Goal: Information Seeking & Learning: Check status

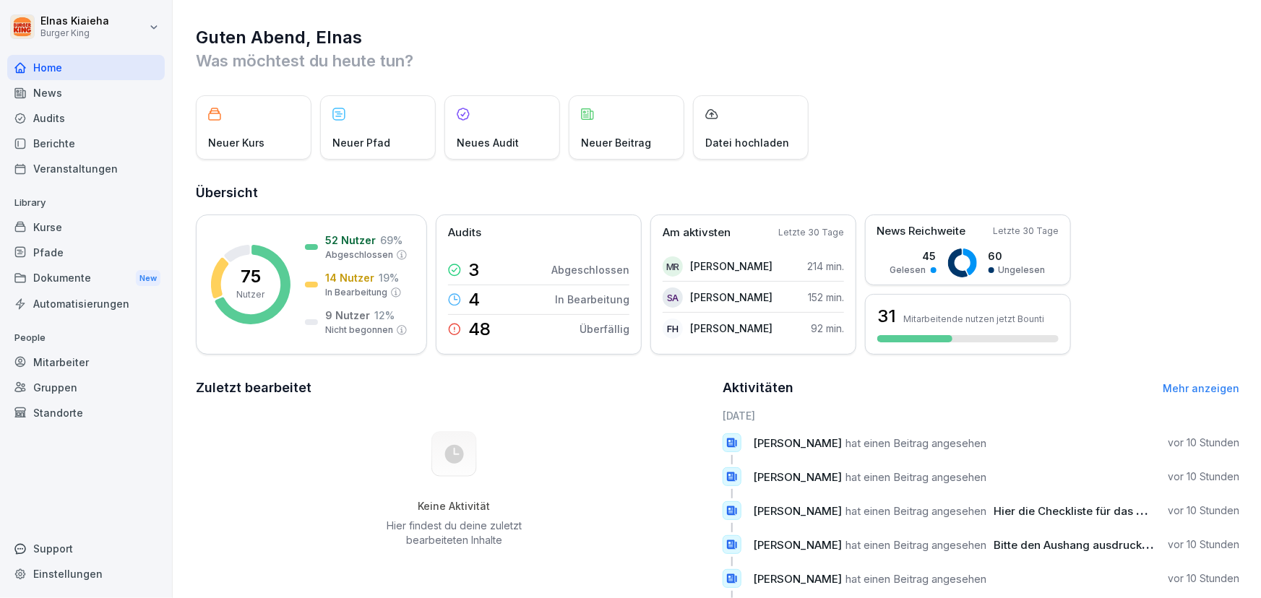
click at [77, 88] on div "News" at bounding box center [86, 92] width 158 height 25
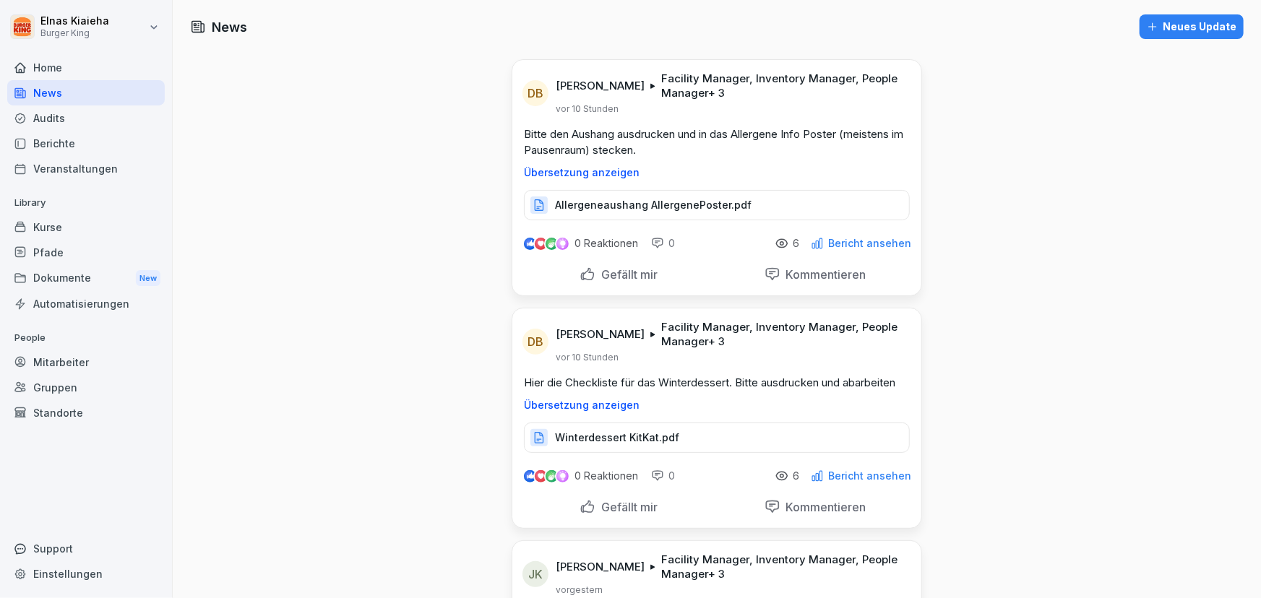
click at [626, 199] on p "Allergeneaushang AllergenePoster.pdf" at bounding box center [653, 205] width 197 height 14
click at [55, 143] on div "Berichte" at bounding box center [86, 143] width 158 height 25
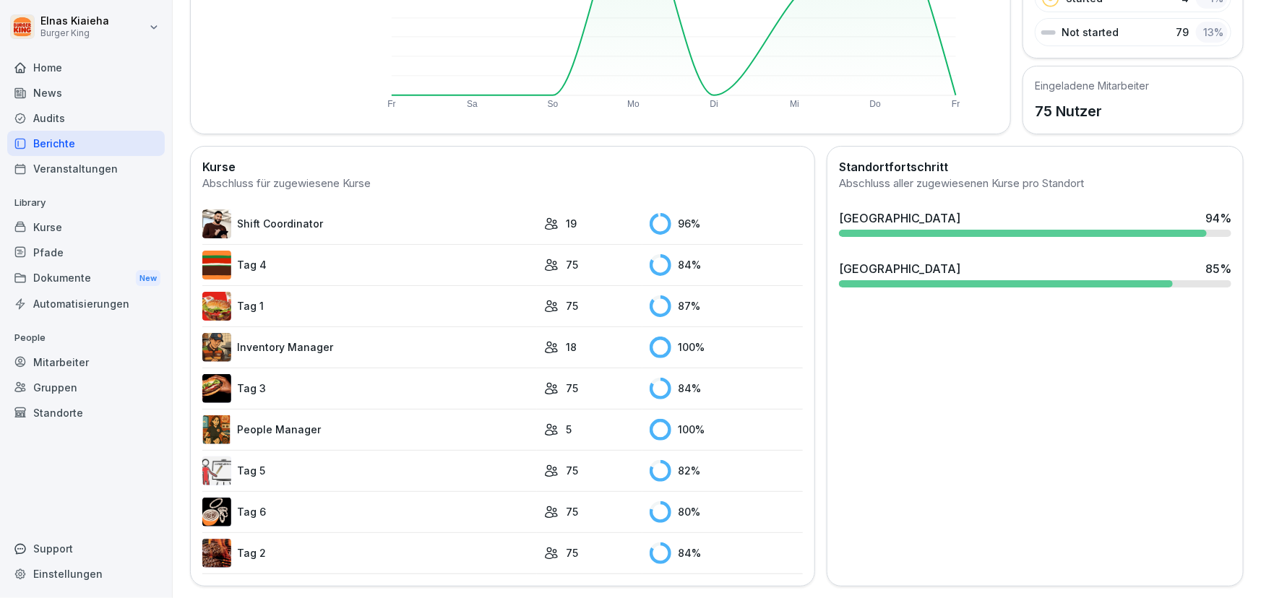
scroll to position [280, 0]
click at [311, 459] on link "Tag 5" at bounding box center [369, 471] width 335 height 29
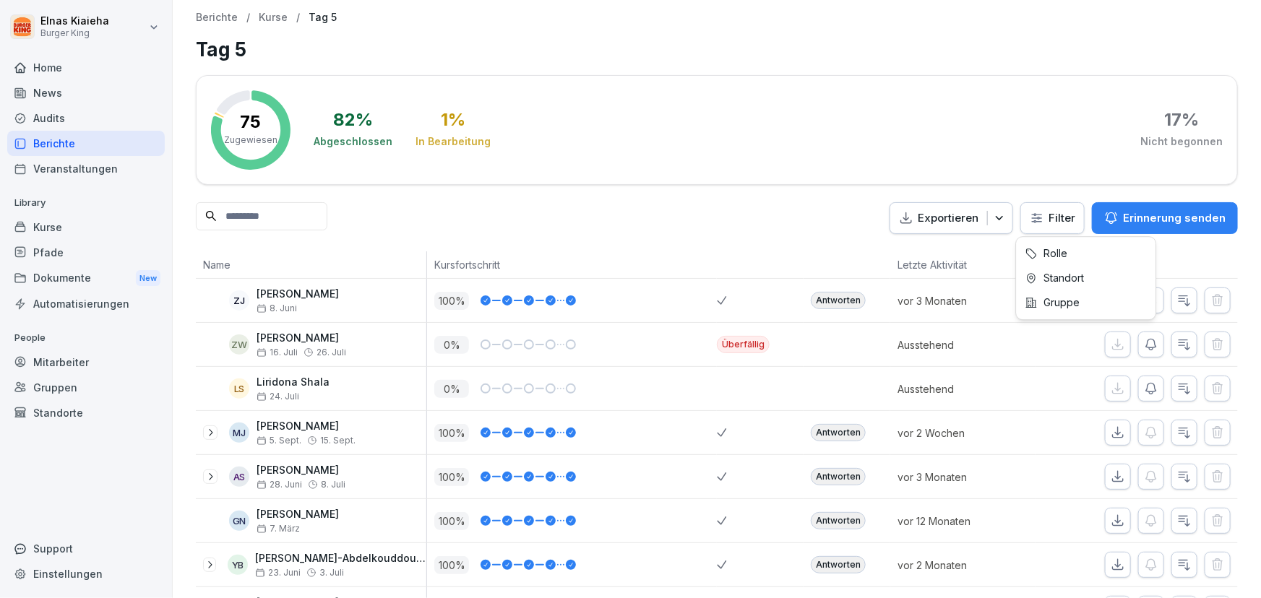
click at [1032, 221] on html "Elnas Kiaieha Burger King Home News Audits Berichte Veranstaltungen Library Kur…" at bounding box center [630, 299] width 1261 height 598
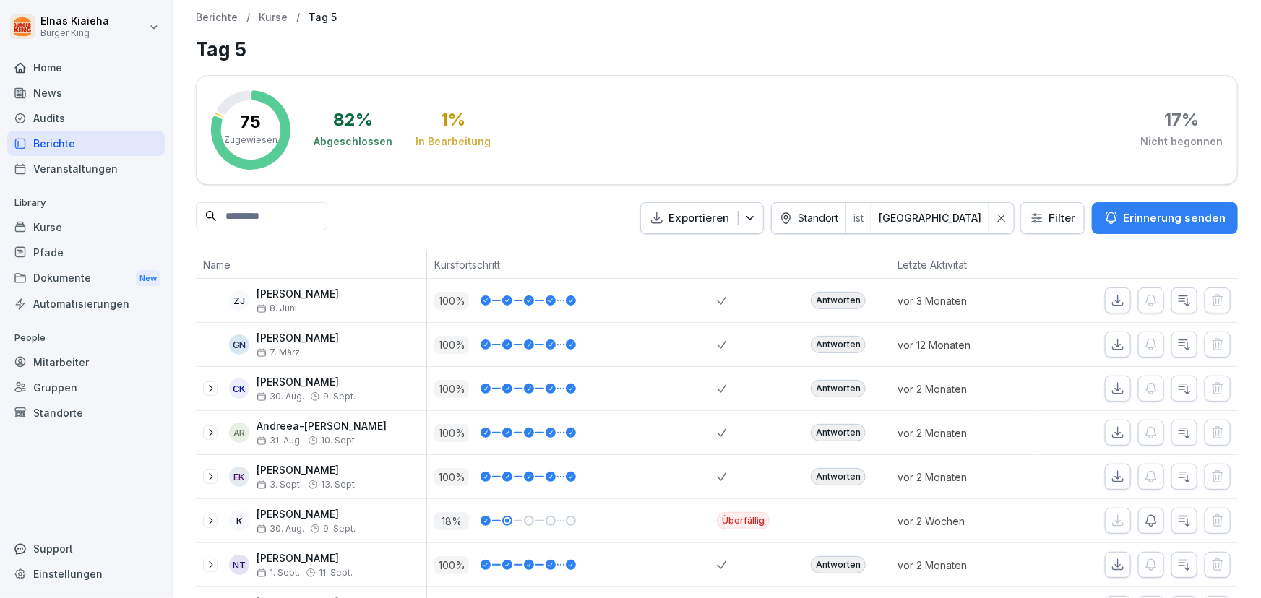
drag, startPoint x: 1046, startPoint y: 309, endPoint x: 1026, endPoint y: 368, distance: 61.7
drag, startPoint x: 1026, startPoint y: 368, endPoint x: 1012, endPoint y: 418, distance: 52.4
drag, startPoint x: 1012, startPoint y: 418, endPoint x: 843, endPoint y: 111, distance: 350.6
click at [843, 111] on div "82 % Abgeschlossen 1 % In Bearbeitung 17 % Nicht begonnen" at bounding box center [768, 129] width 909 height 79
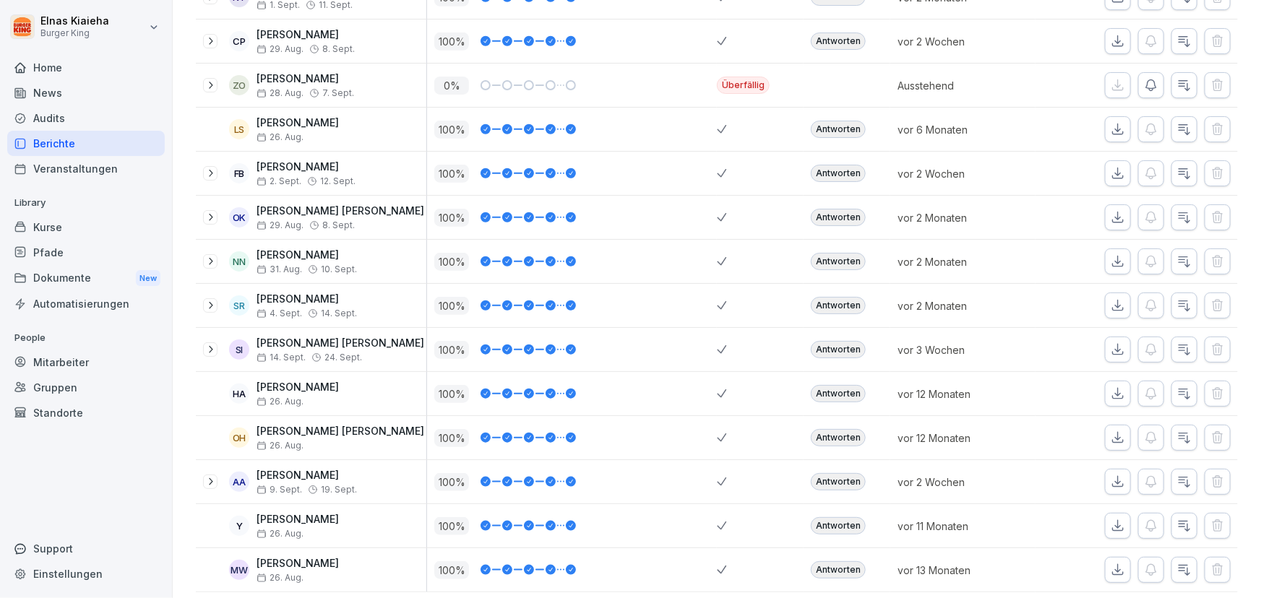
scroll to position [592, 0]
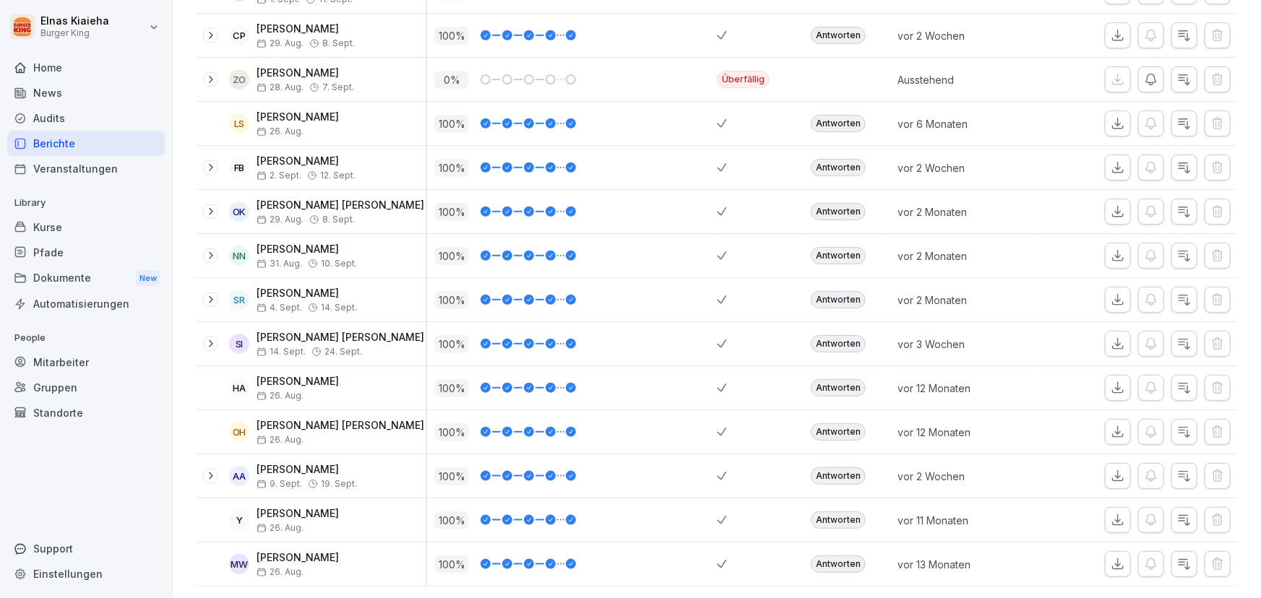
click at [97, 142] on div "Berichte" at bounding box center [86, 143] width 158 height 25
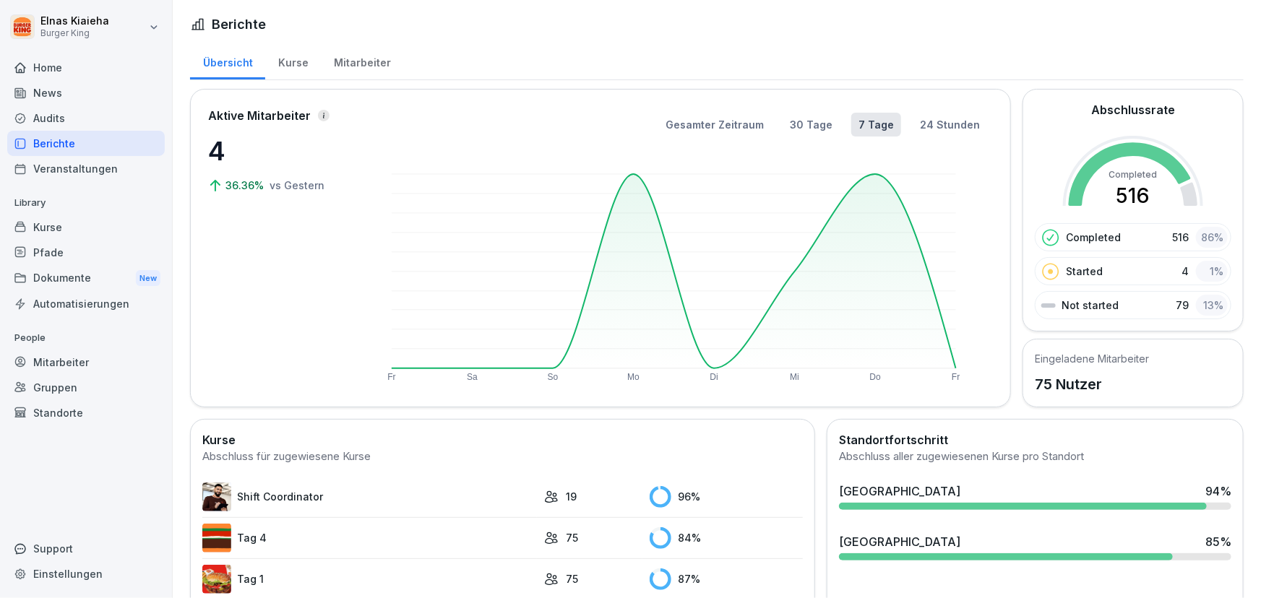
click at [71, 140] on div "Berichte" at bounding box center [86, 143] width 158 height 25
click at [74, 361] on div "Mitarbeiter" at bounding box center [86, 362] width 158 height 25
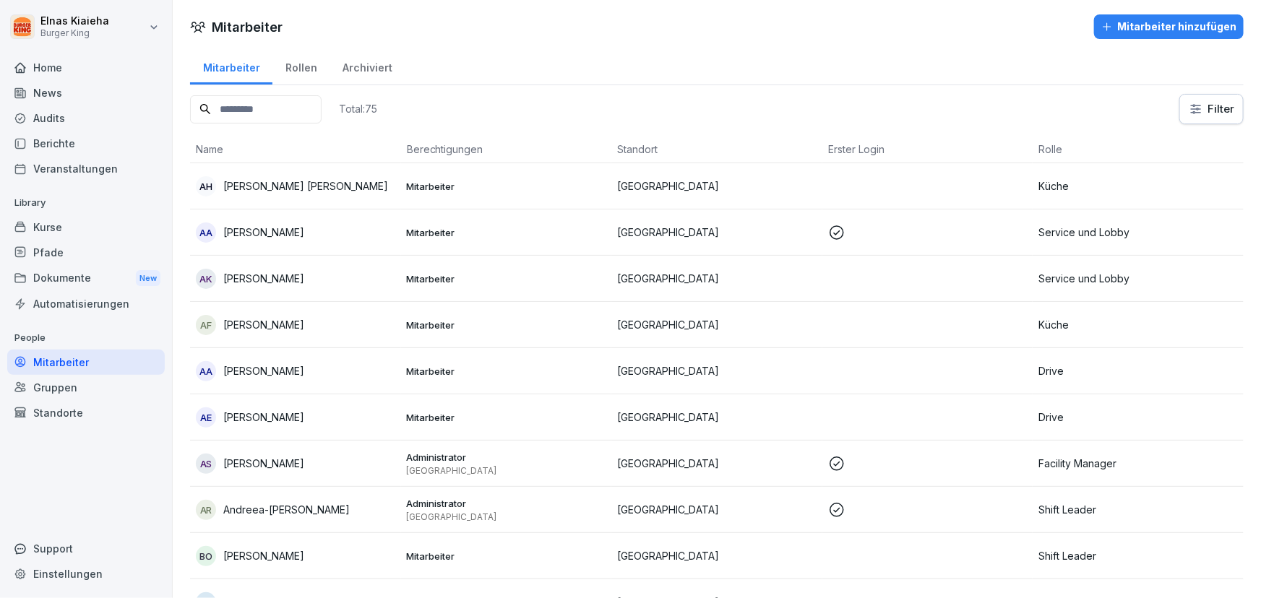
click at [93, 142] on div "Berichte" at bounding box center [86, 143] width 158 height 25
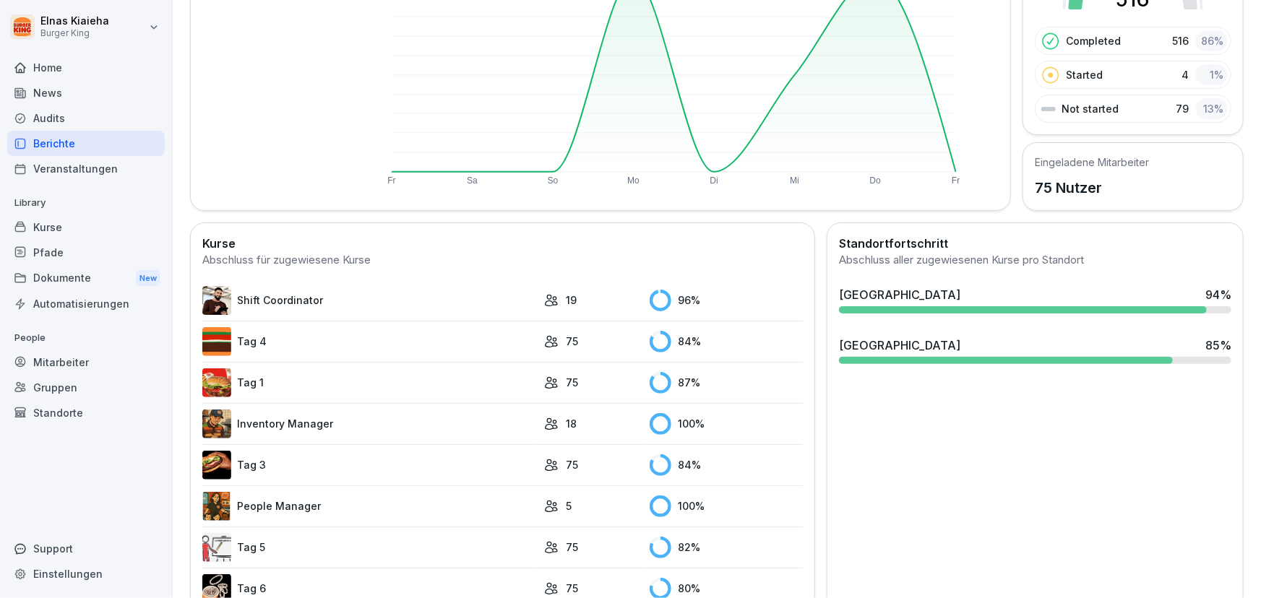
scroll to position [262, 0]
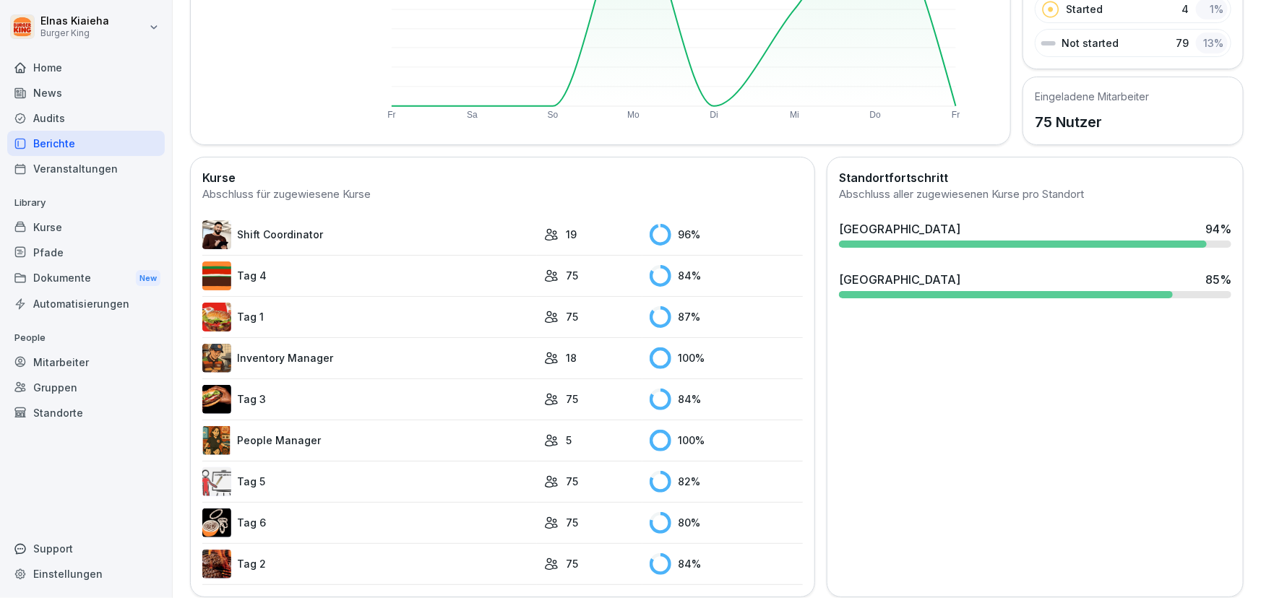
click at [218, 475] on img at bounding box center [216, 481] width 29 height 29
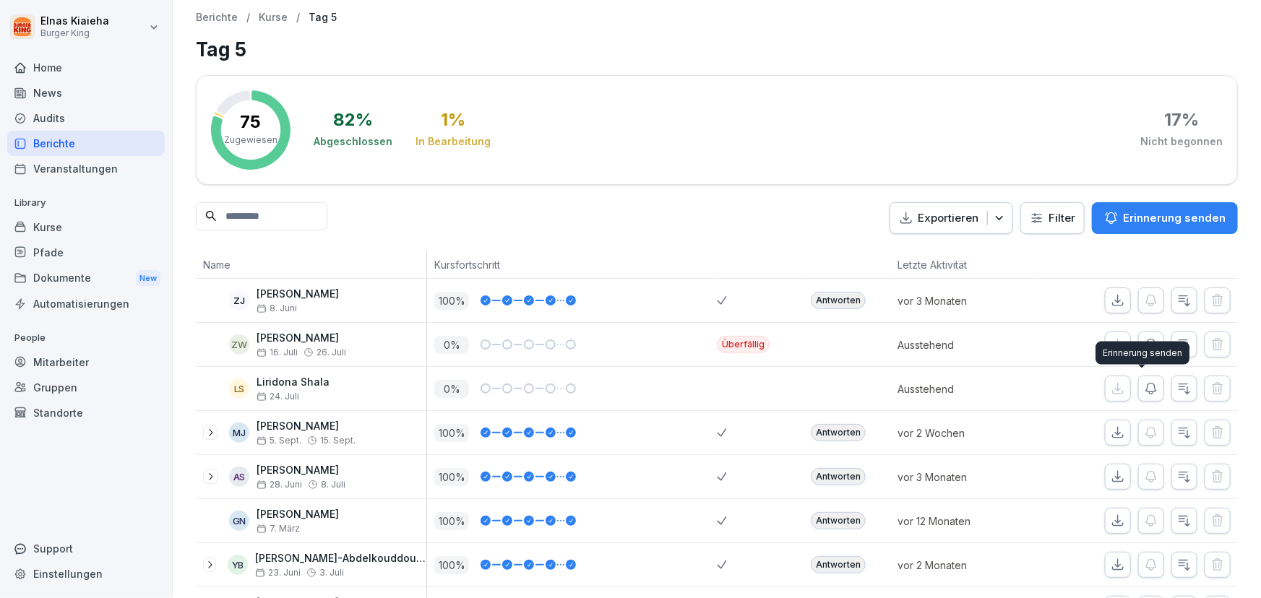
click at [1144, 390] on icon "button" at bounding box center [1151, 389] width 14 height 14
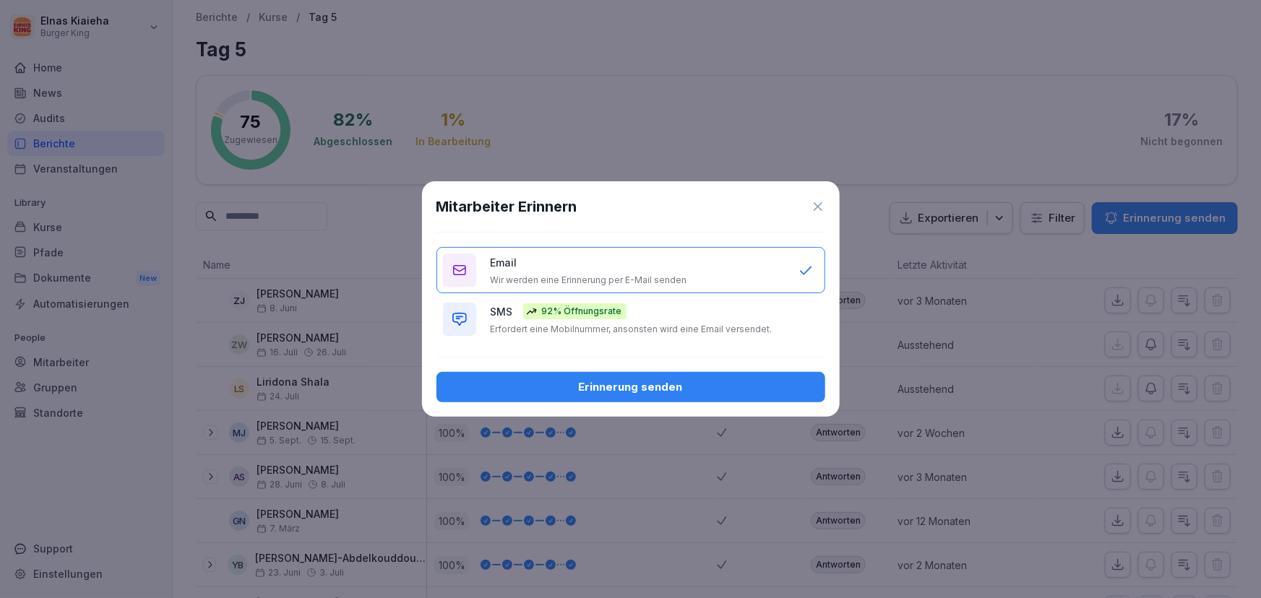
click at [666, 325] on p "Erfordert eine Mobilnummer, ansonsten wird eine Email versendet." at bounding box center [632, 330] width 282 height 12
click at [814, 206] on icon at bounding box center [818, 206] width 14 height 14
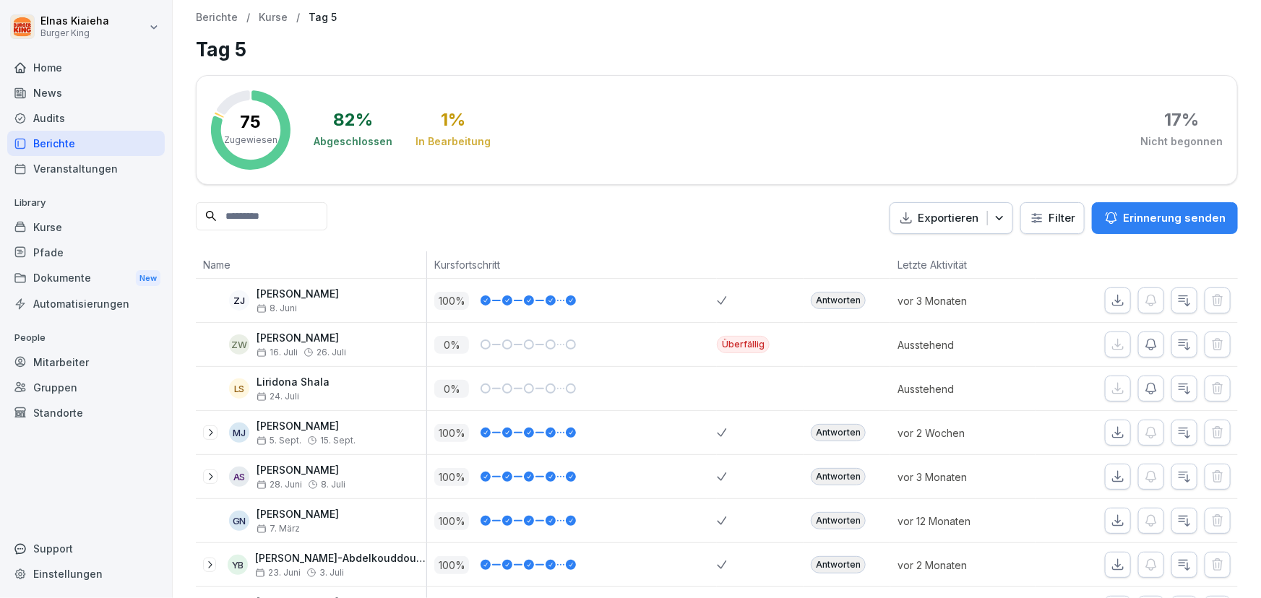
click at [1144, 344] on icon "button" at bounding box center [1151, 344] width 14 height 14
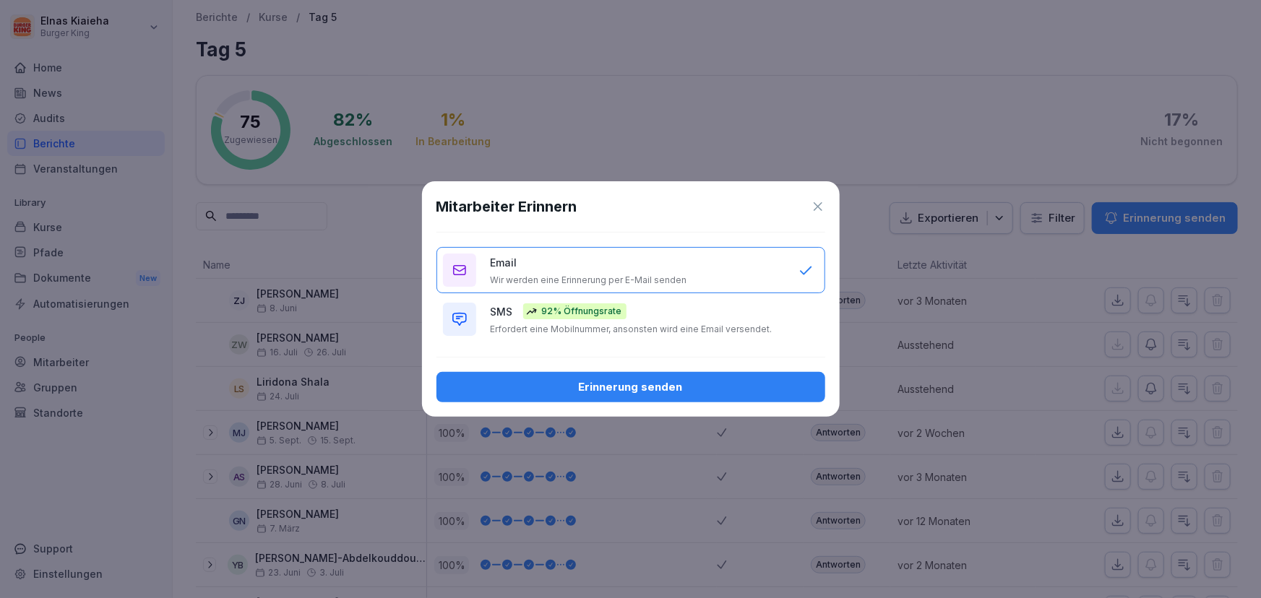
click at [811, 204] on icon at bounding box center [818, 206] width 14 height 14
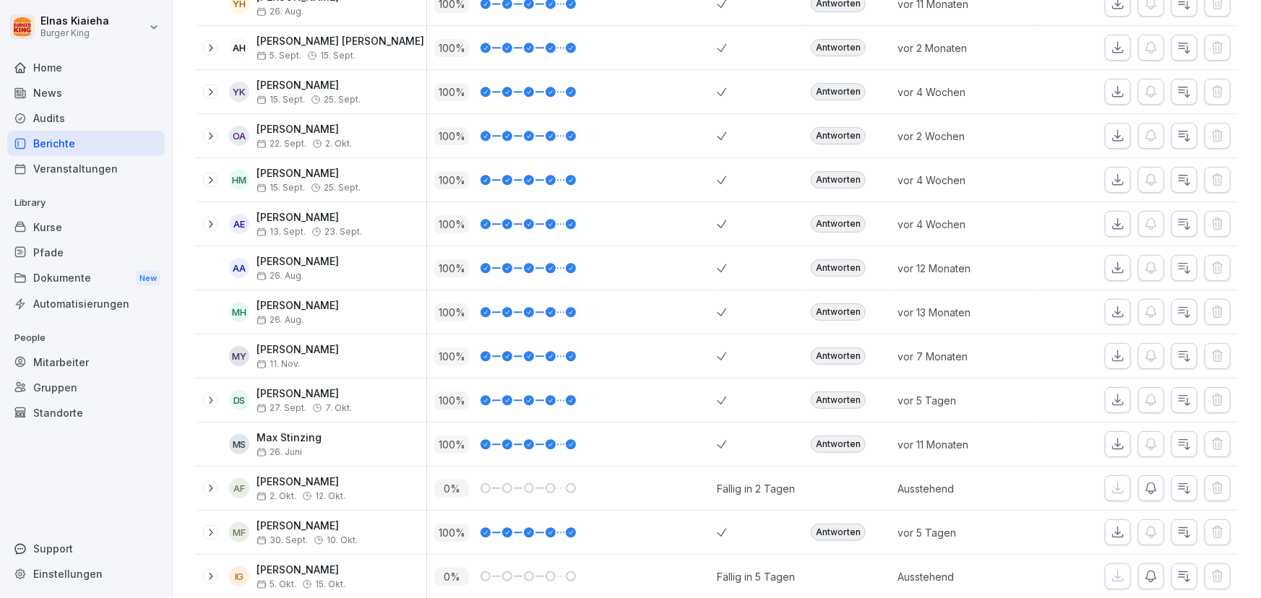
scroll to position [1773, 0]
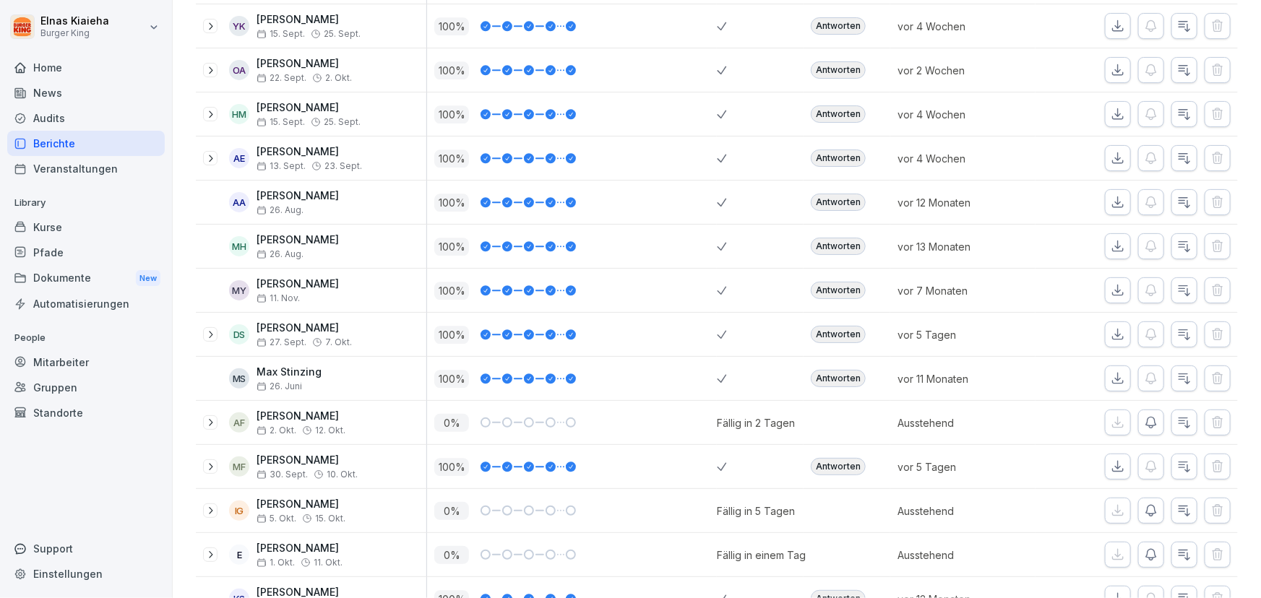
click at [1146, 418] on icon "button" at bounding box center [1151, 423] width 10 height 11
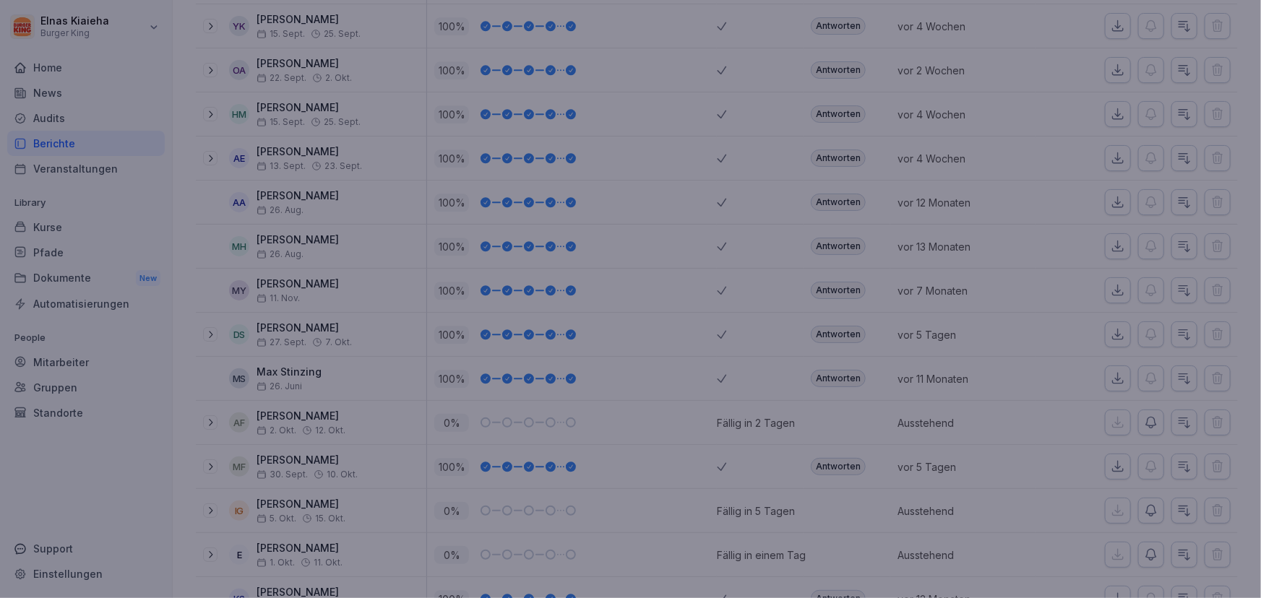
click at [653, 509] on div at bounding box center [630, 299] width 1261 height 598
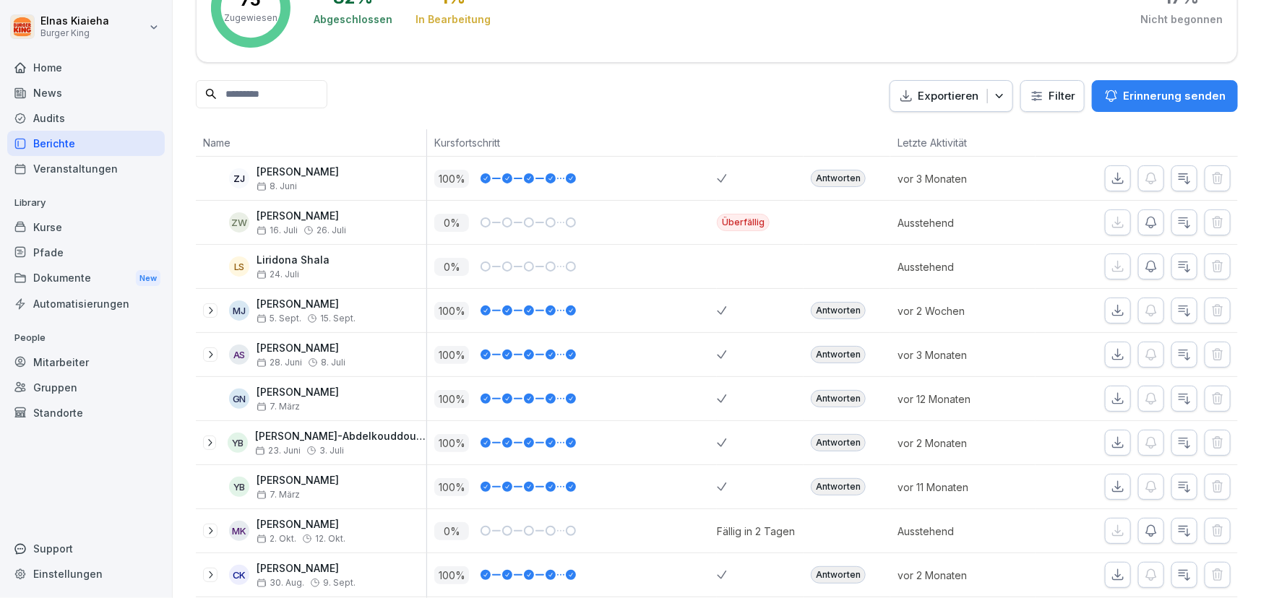
scroll to position [0, 0]
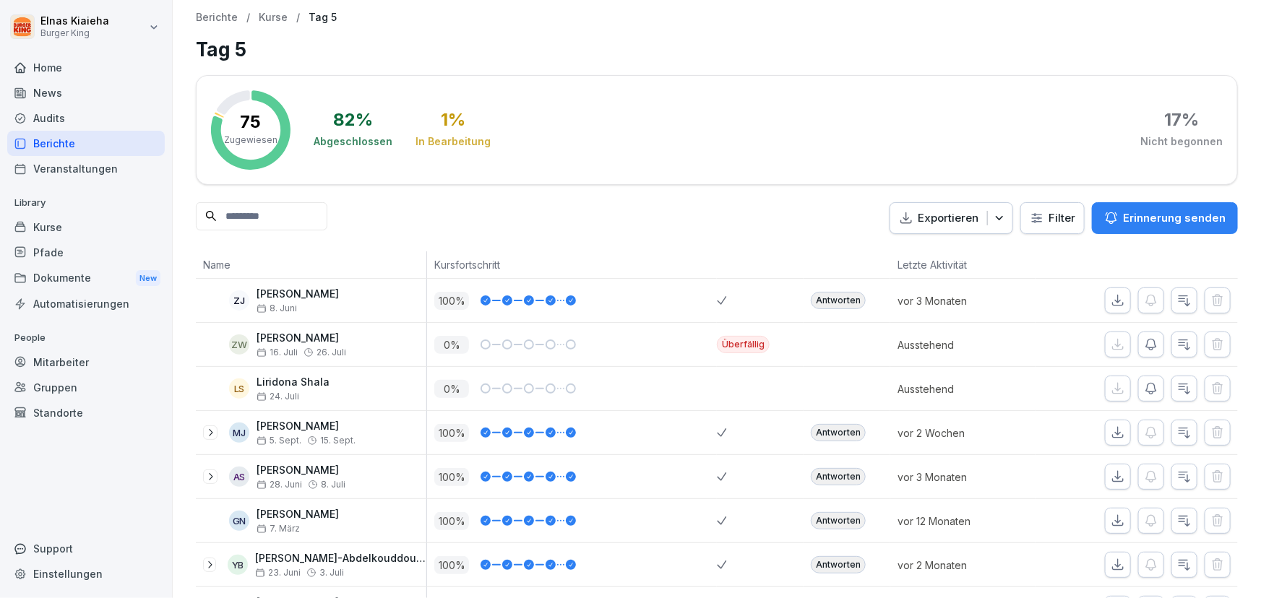
click at [1033, 217] on html "Elnas Kiaieha Burger King Home News Audits Berichte Veranstaltungen Library Kur…" at bounding box center [630, 299] width 1261 height 598
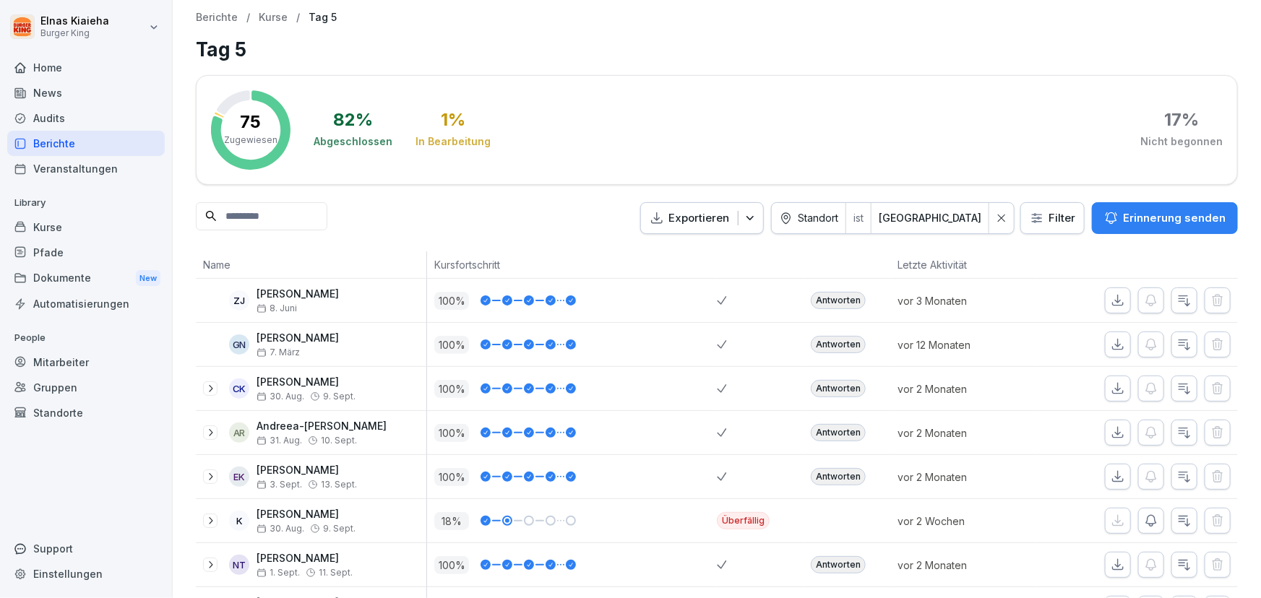
click at [227, 257] on p "Name" at bounding box center [311, 264] width 216 height 15
click at [238, 215] on input at bounding box center [262, 216] width 132 height 28
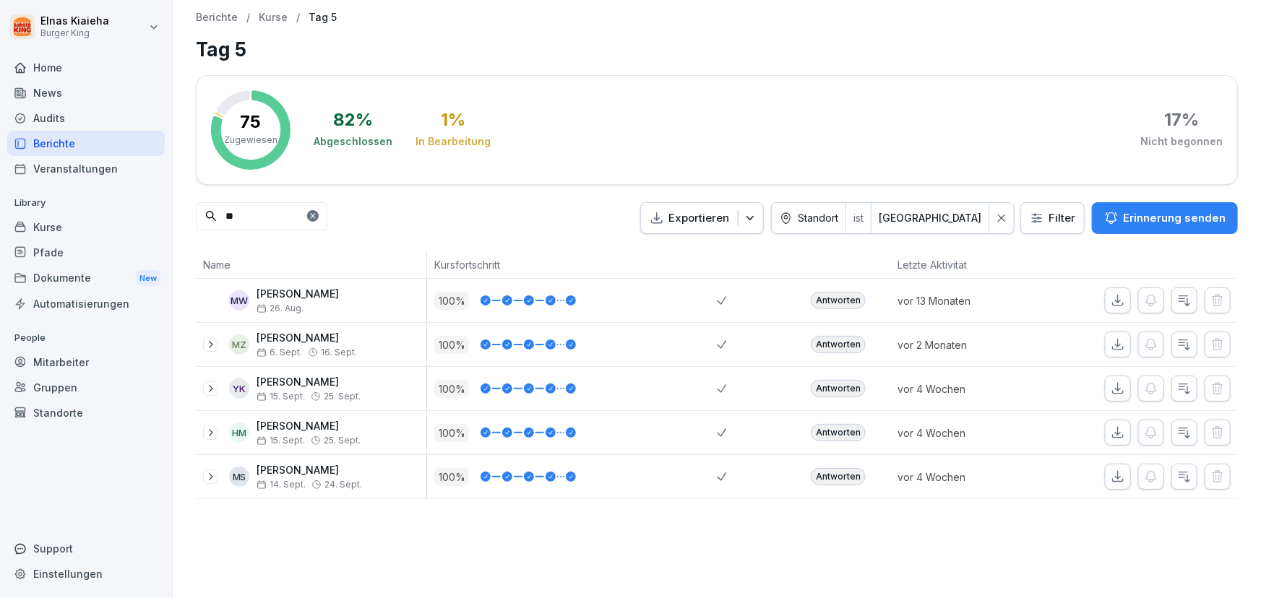
type input "**"
